Goal: Information Seeking & Learning: Learn about a topic

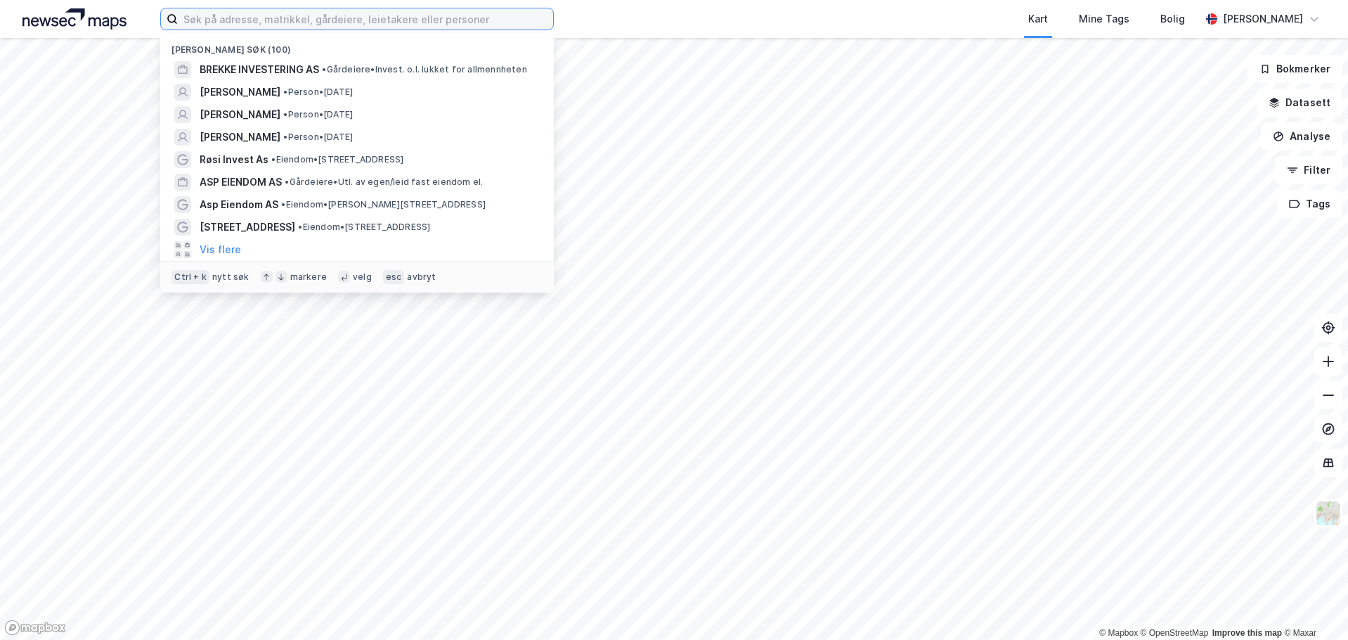
click at [259, 20] on input at bounding box center [365, 18] width 375 height 21
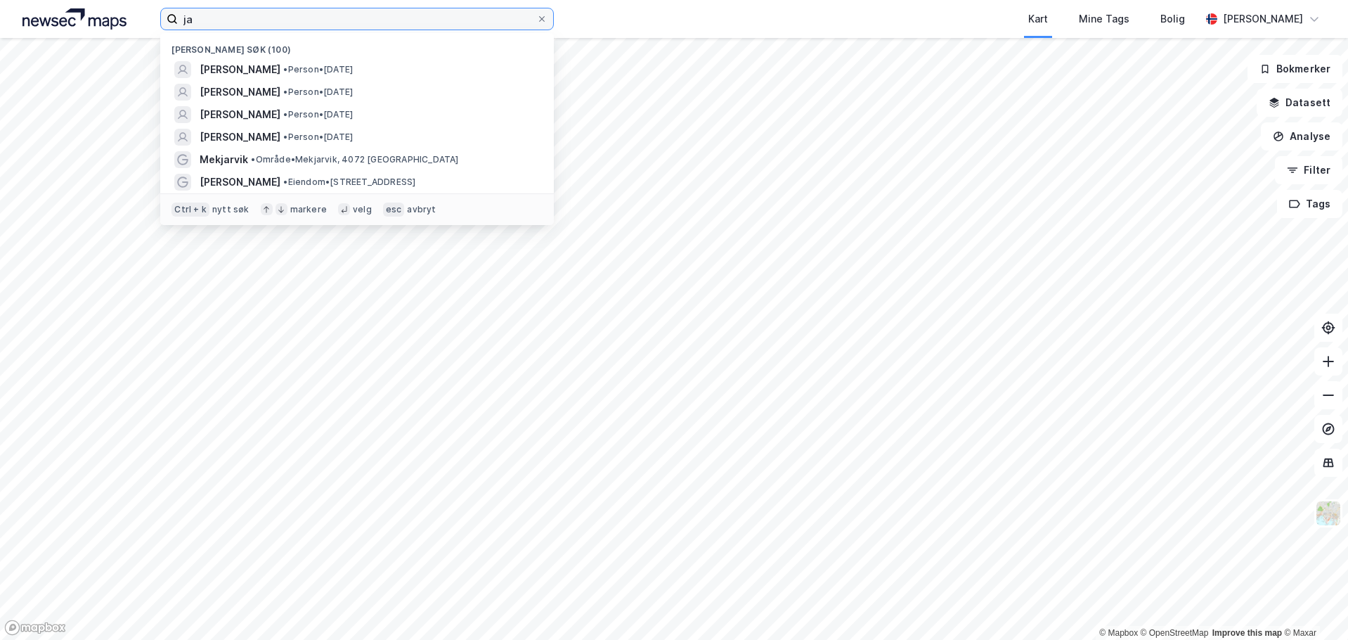
type input "j"
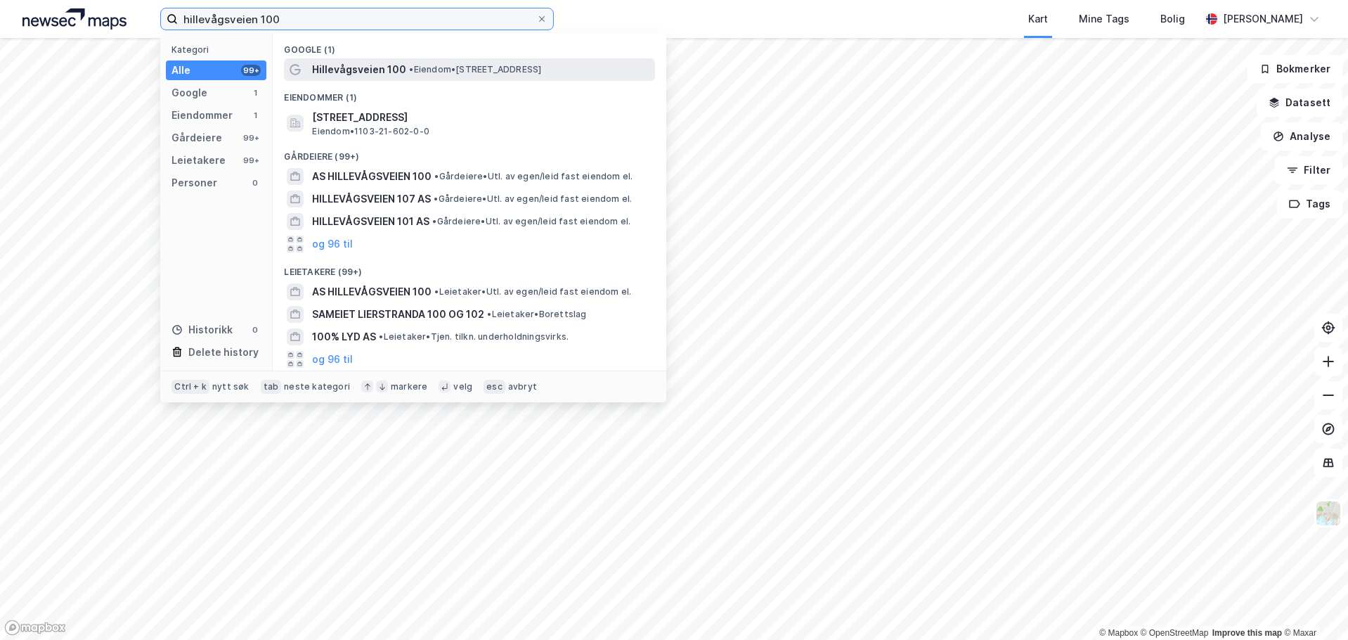
type input "hillevågsveien 100"
click at [350, 66] on span "Hillevågsveien 100" at bounding box center [359, 69] width 94 height 17
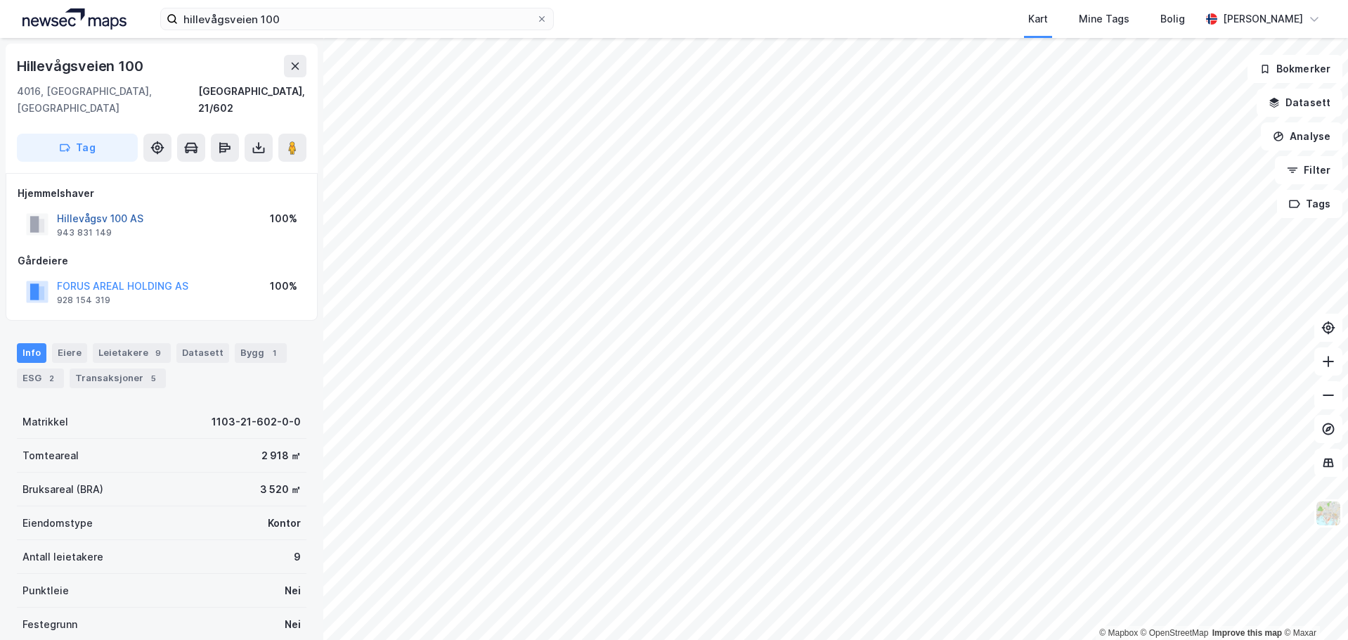
click at [0, 0] on button "Hillevågsv 100 AS" at bounding box center [0, 0] width 0 height 0
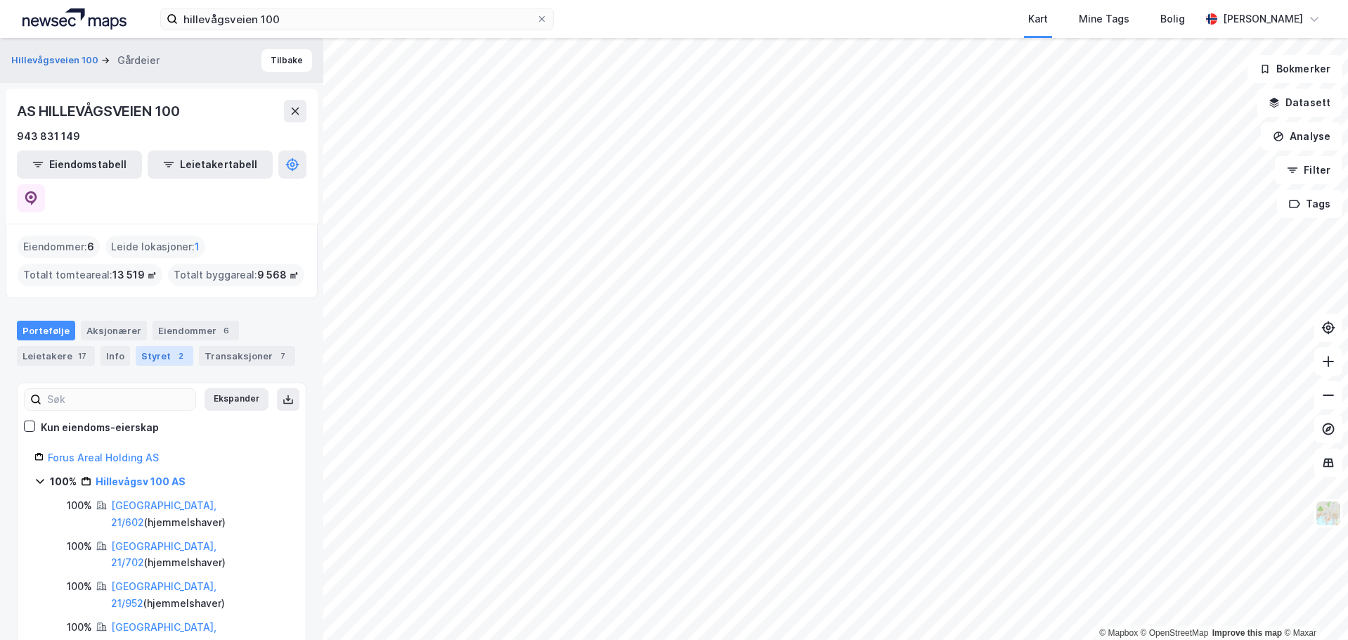
click at [148, 346] on div "Styret 2" at bounding box center [165, 356] width 58 height 20
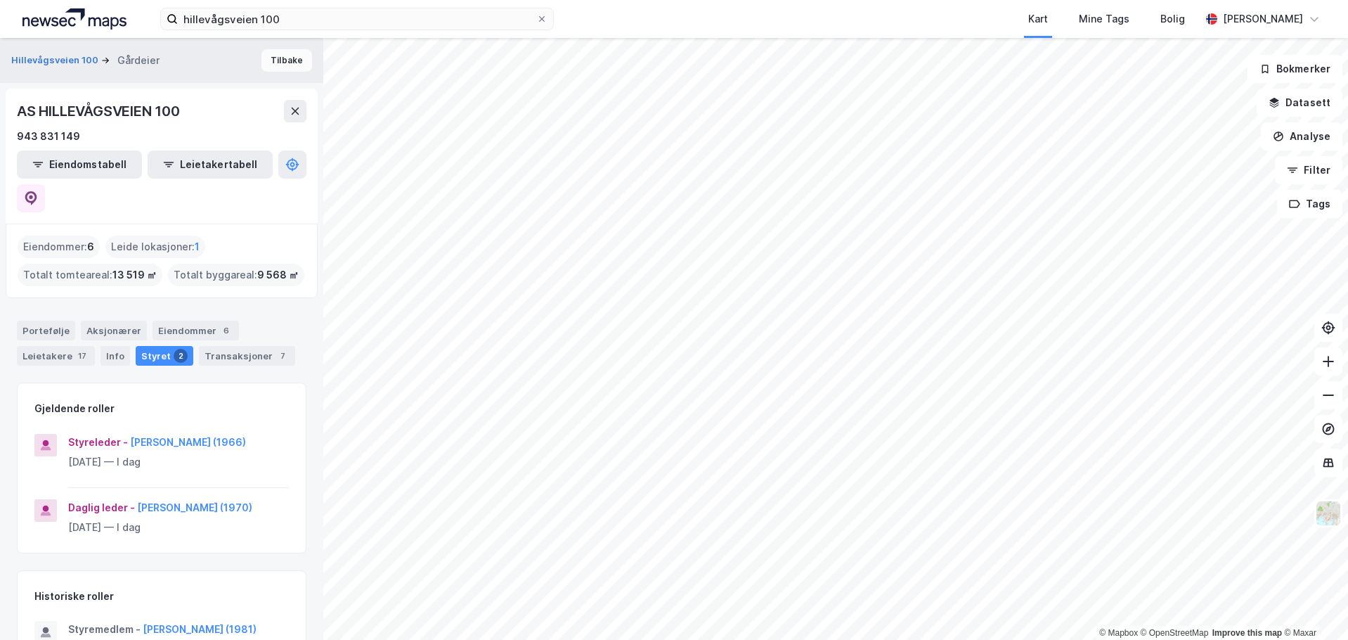
click at [266, 59] on button "Tilbake" at bounding box center [286, 60] width 51 height 22
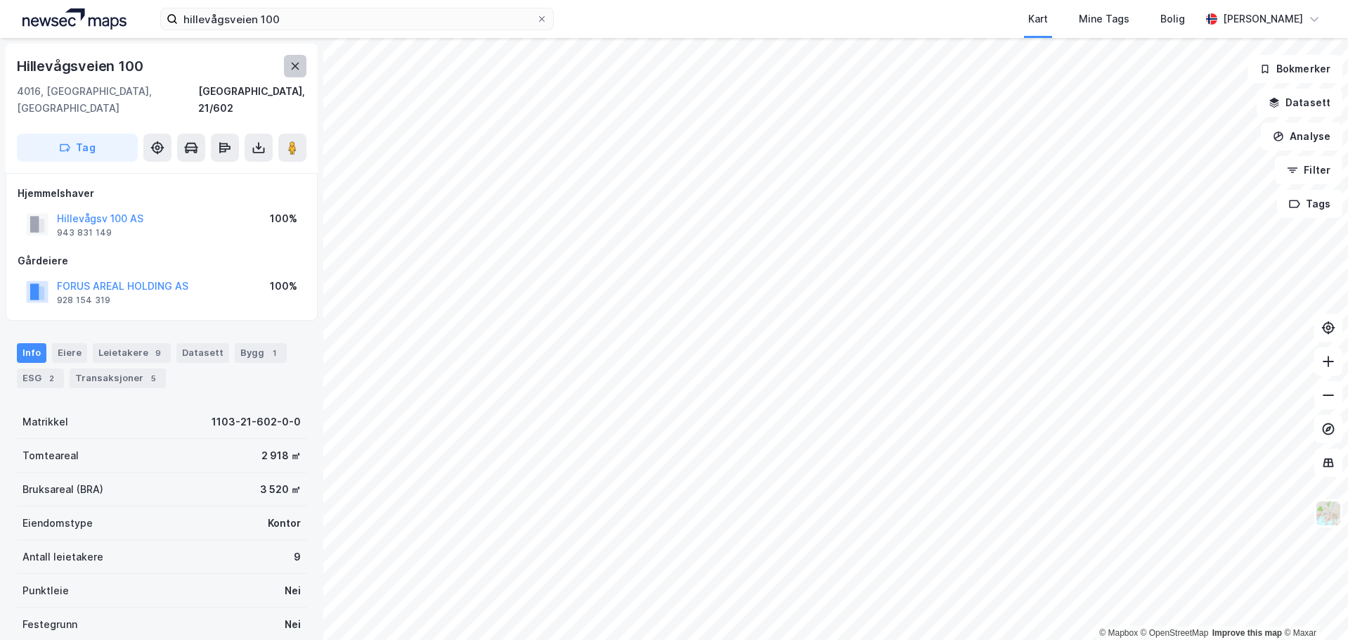
click at [287, 64] on button at bounding box center [295, 66] width 22 height 22
click at [0, 0] on button "SJØHAGEN 10 AS" at bounding box center [0, 0] width 0 height 0
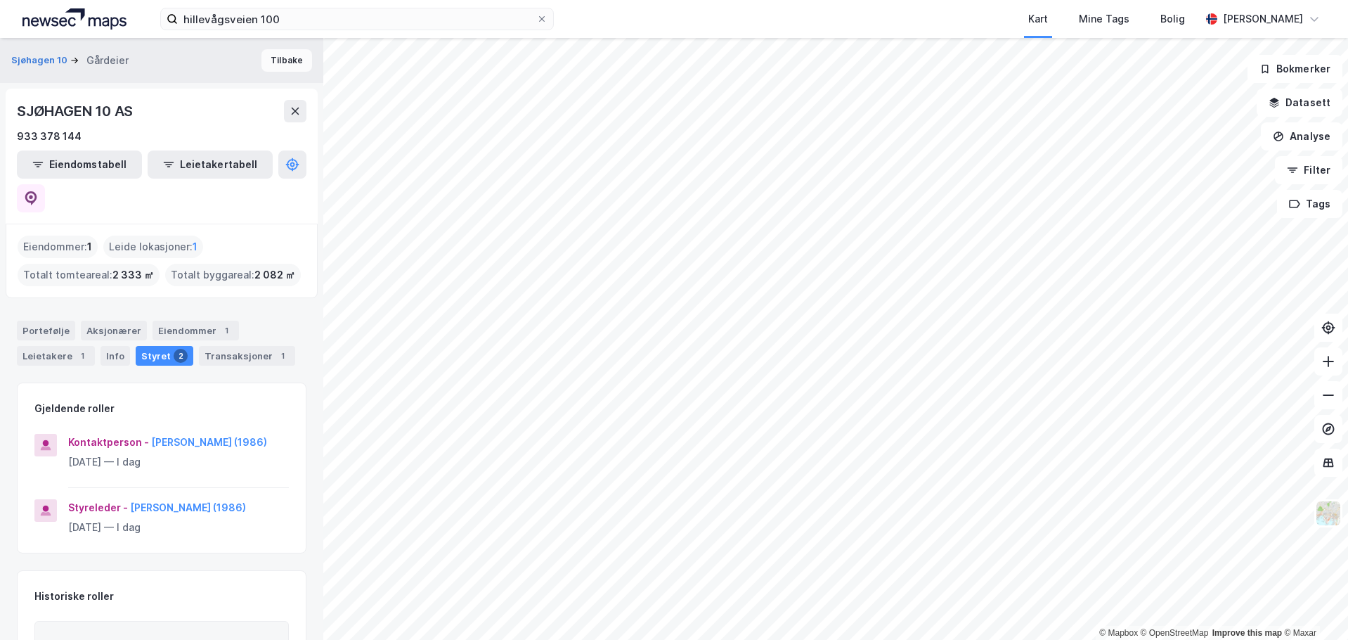
click at [280, 55] on button "Tilbake" at bounding box center [286, 60] width 51 height 22
